Goal: Find contact information: Find contact information

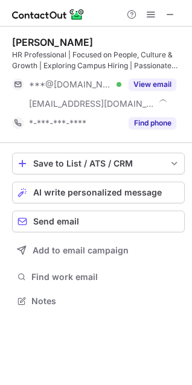
scroll to position [292, 192]
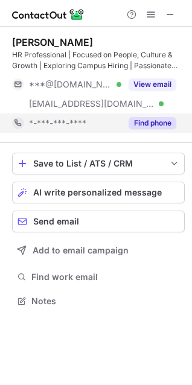
click at [147, 124] on button "Find phone" at bounding box center [153, 123] width 48 height 12
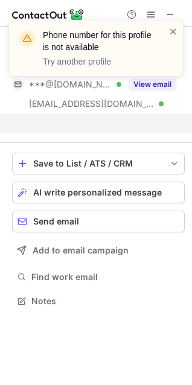
scroll to position [273, 192]
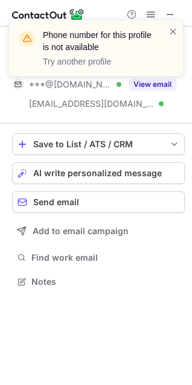
click at [171, 16] on div "Phone number for this profile is not available Try another profile" at bounding box center [95, 52] width 193 height 89
click at [171, 13] on div "Phone number for this profile is not available Try another profile" at bounding box center [95, 52] width 193 height 89
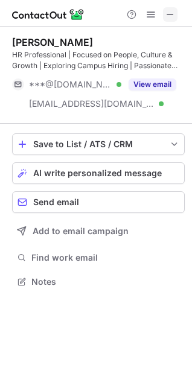
click at [175, 14] on span at bounding box center [170, 15] width 10 height 10
